Goal: Task Accomplishment & Management: Manage account settings

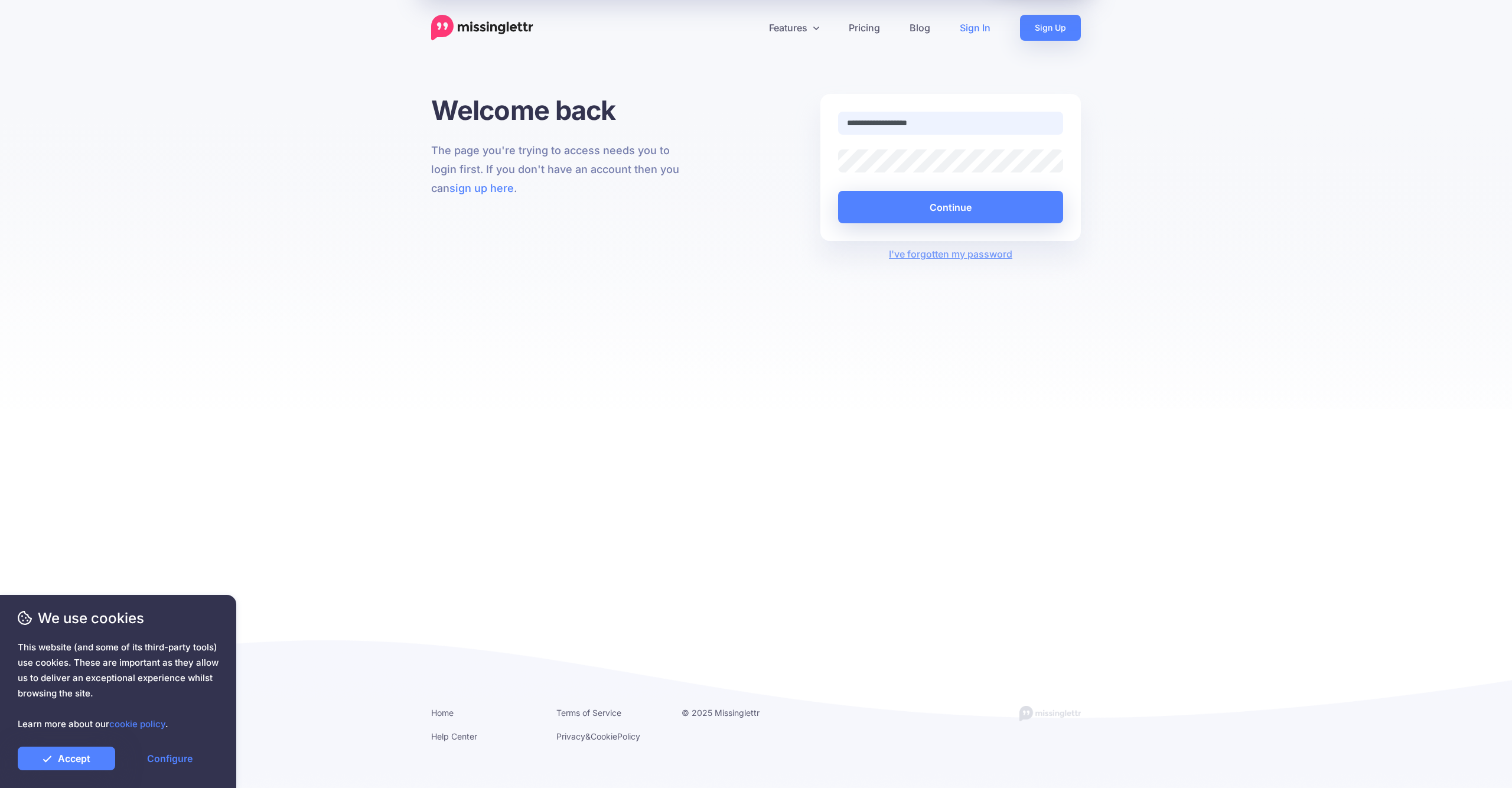
type input "**********"
click at [756, 207] on button "Continue" at bounding box center [950, 207] width 225 height 32
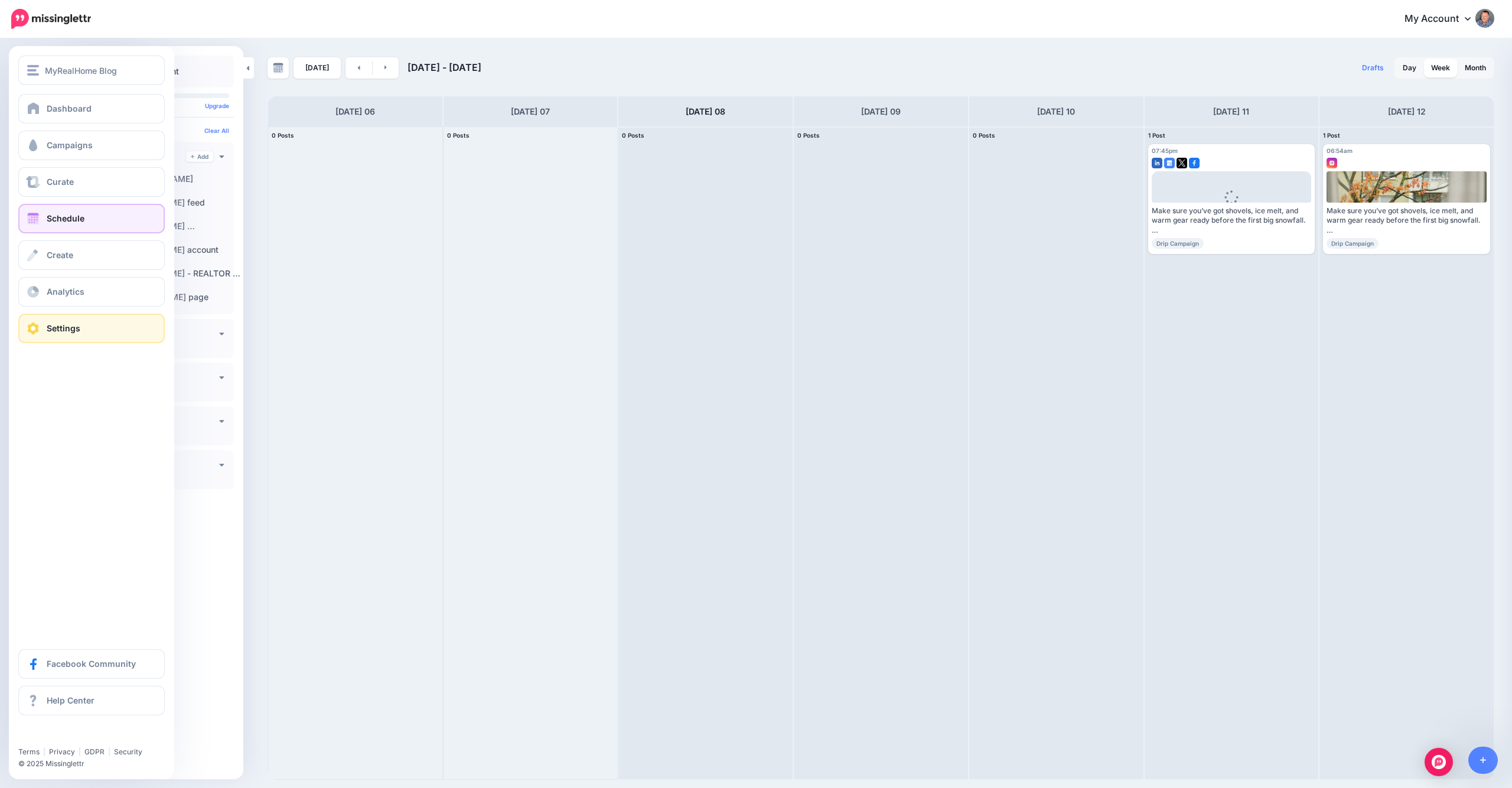
click at [53, 331] on span "Settings" at bounding box center [63, 328] width 34 height 10
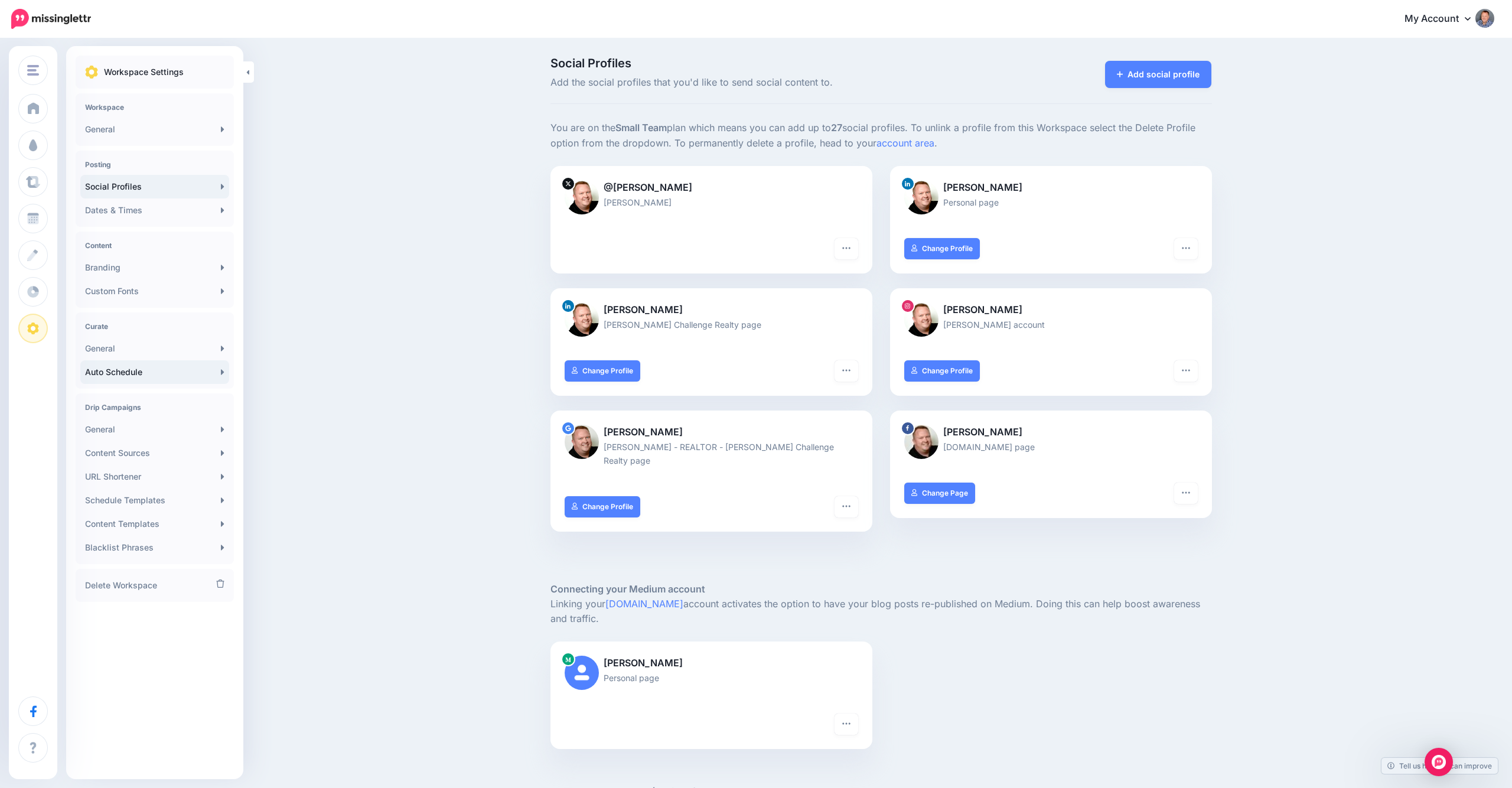
click at [139, 373] on link "Auto Schedule" at bounding box center [155, 371] width 149 height 24
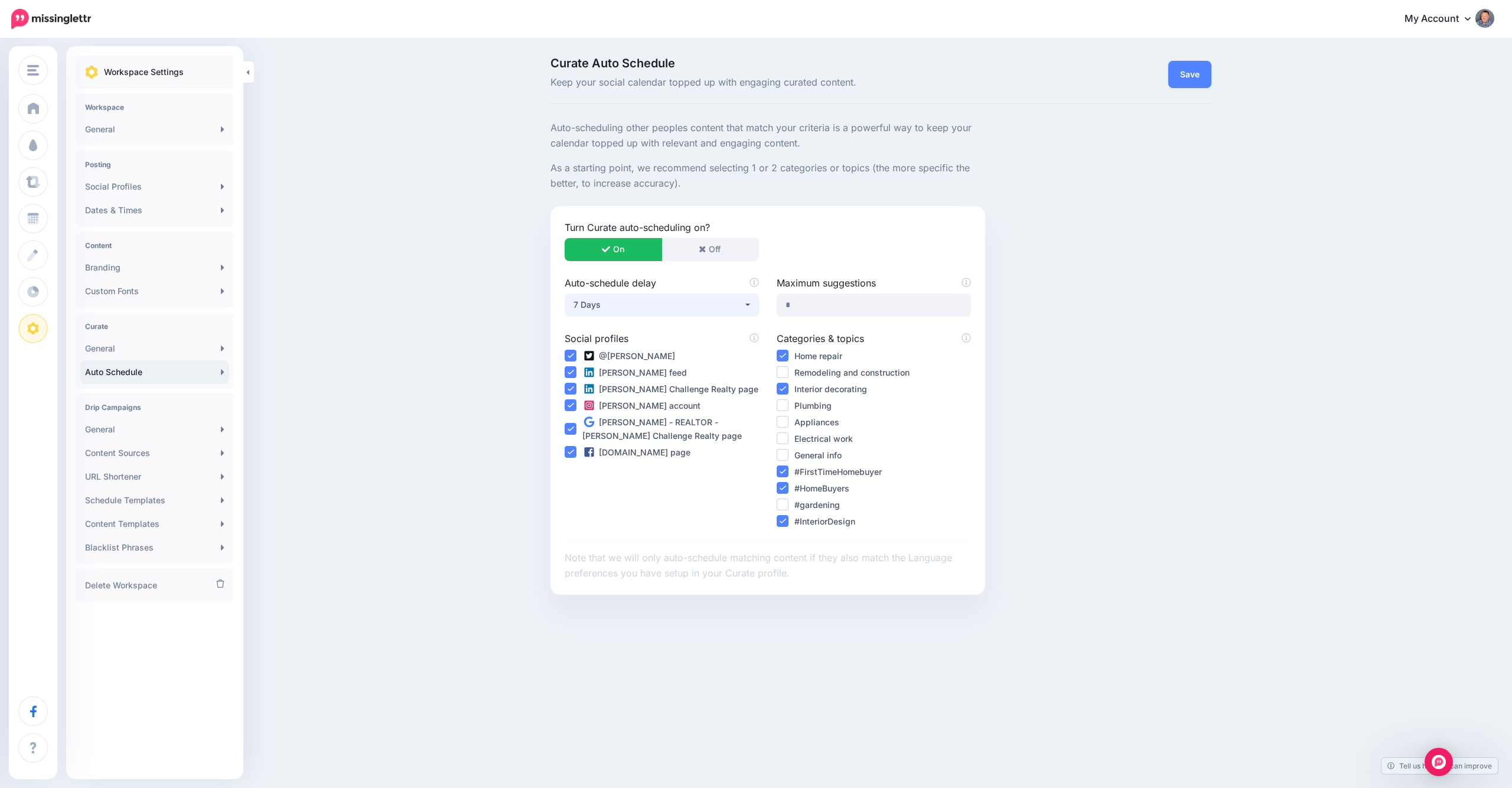
click at [749, 300] on button "7 Days" at bounding box center [662, 305] width 195 height 23
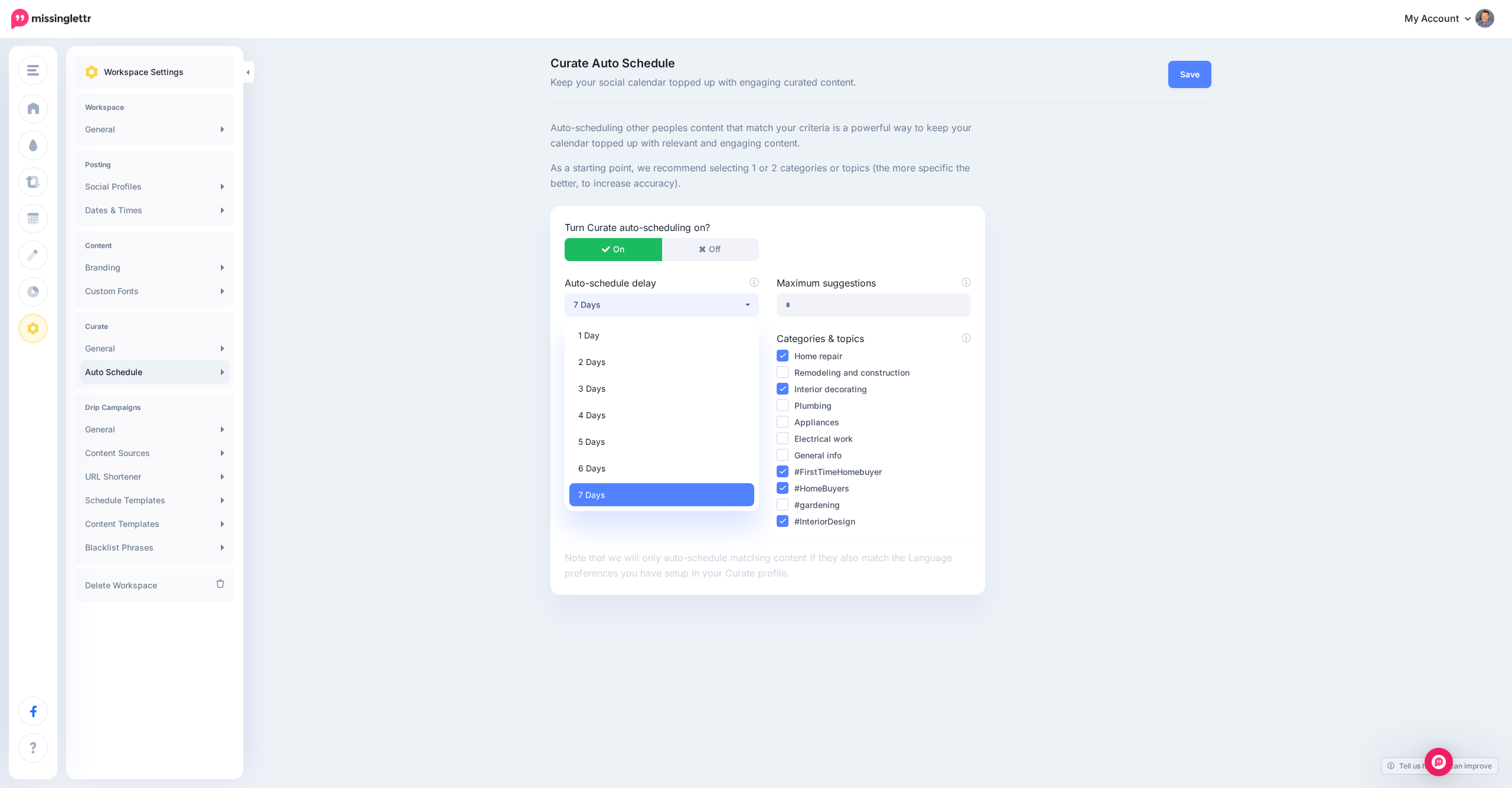
click at [450, 300] on div "Curate Auto Schedule Keep your social calendar topped up with engaging curated …" at bounding box center [756, 370] width 1512 height 661
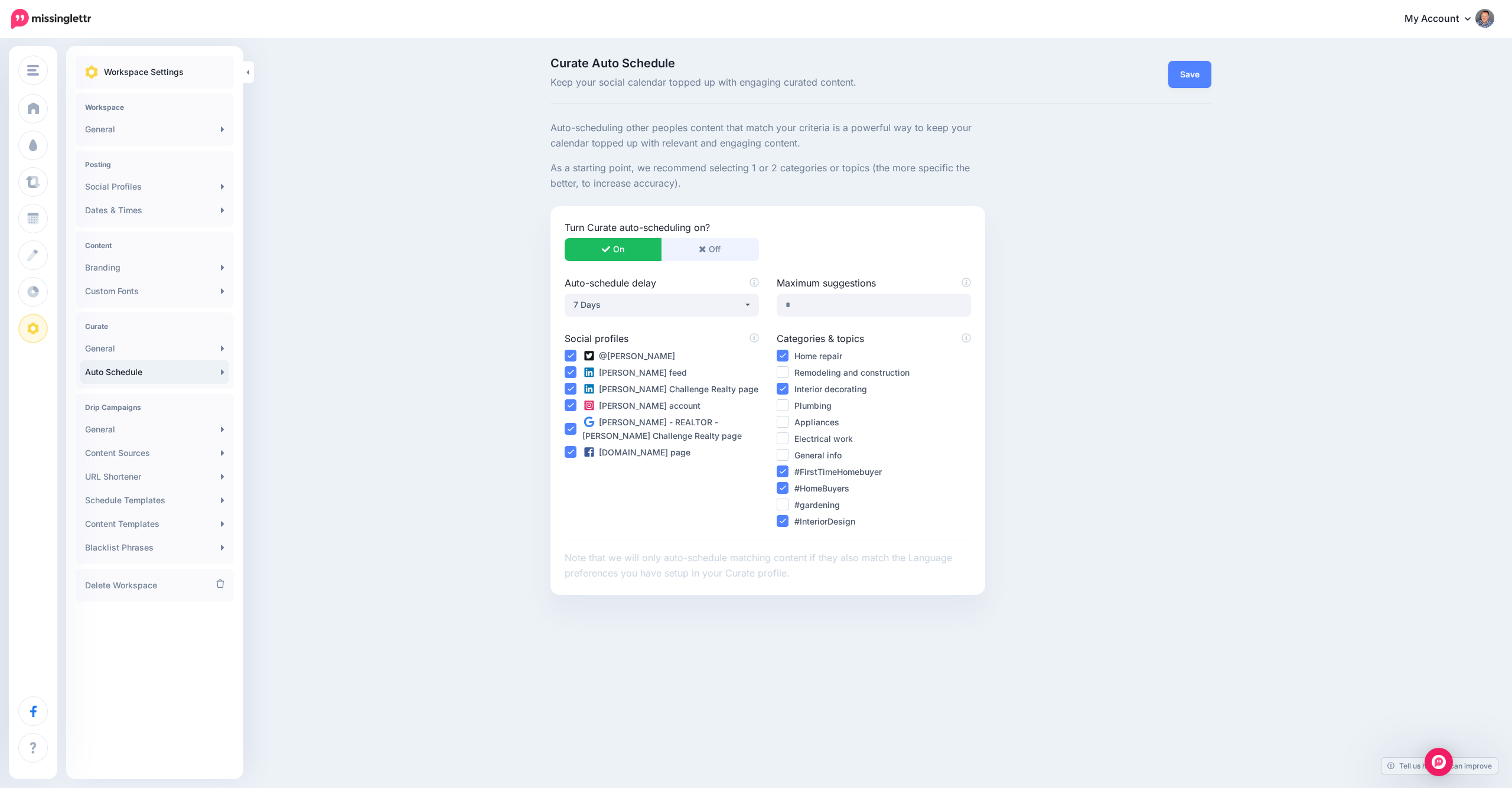
click at [707, 250] on button "Off" at bounding box center [709, 249] width 97 height 23
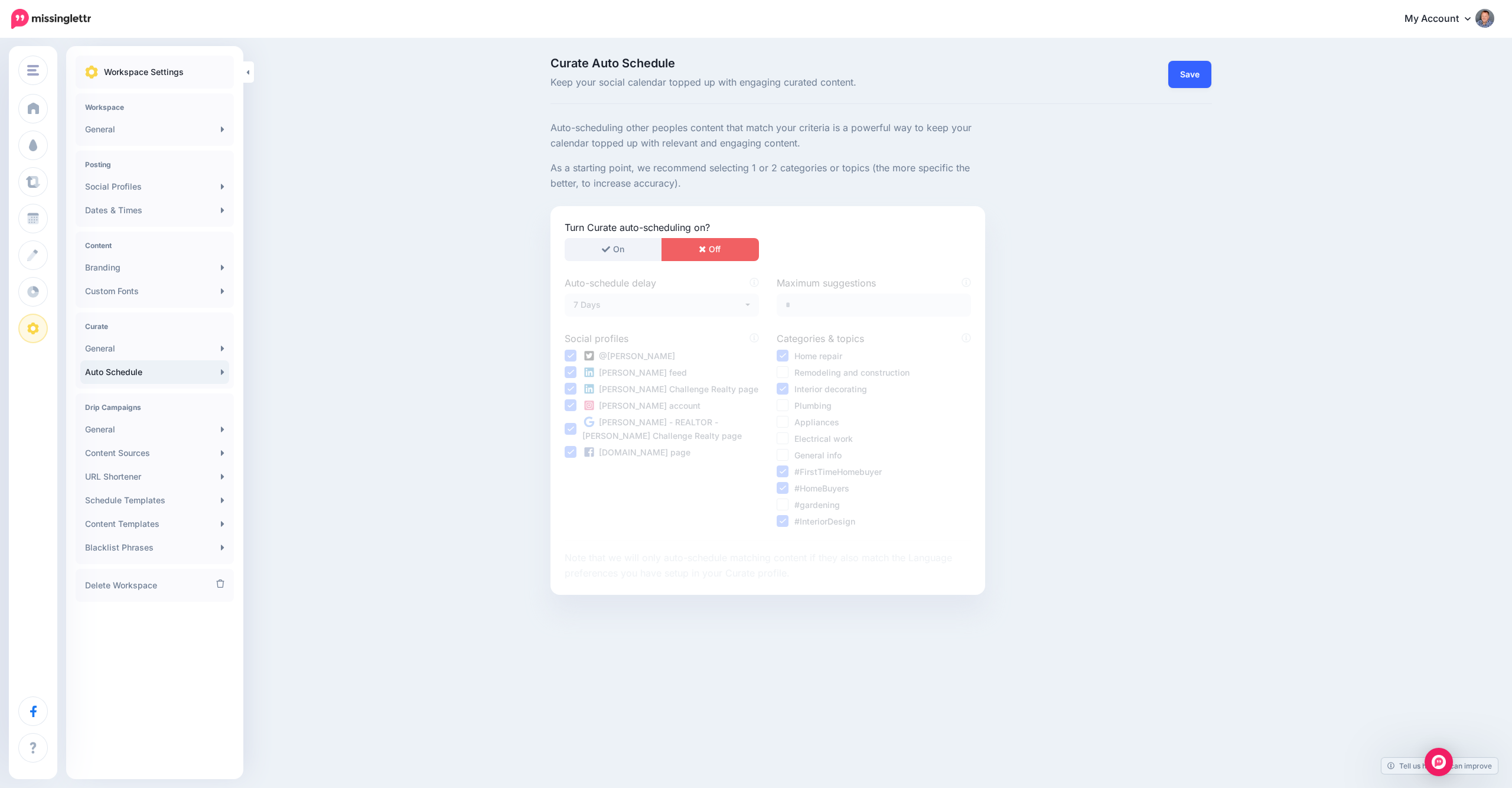
click at [1193, 77] on link "Save" at bounding box center [1190, 74] width 43 height 27
click at [427, 187] on div "Curate Auto Schedule Keep your social calendar topped up with engaging curated …" at bounding box center [756, 370] width 1512 height 661
